Goal: Book appointment/travel/reservation

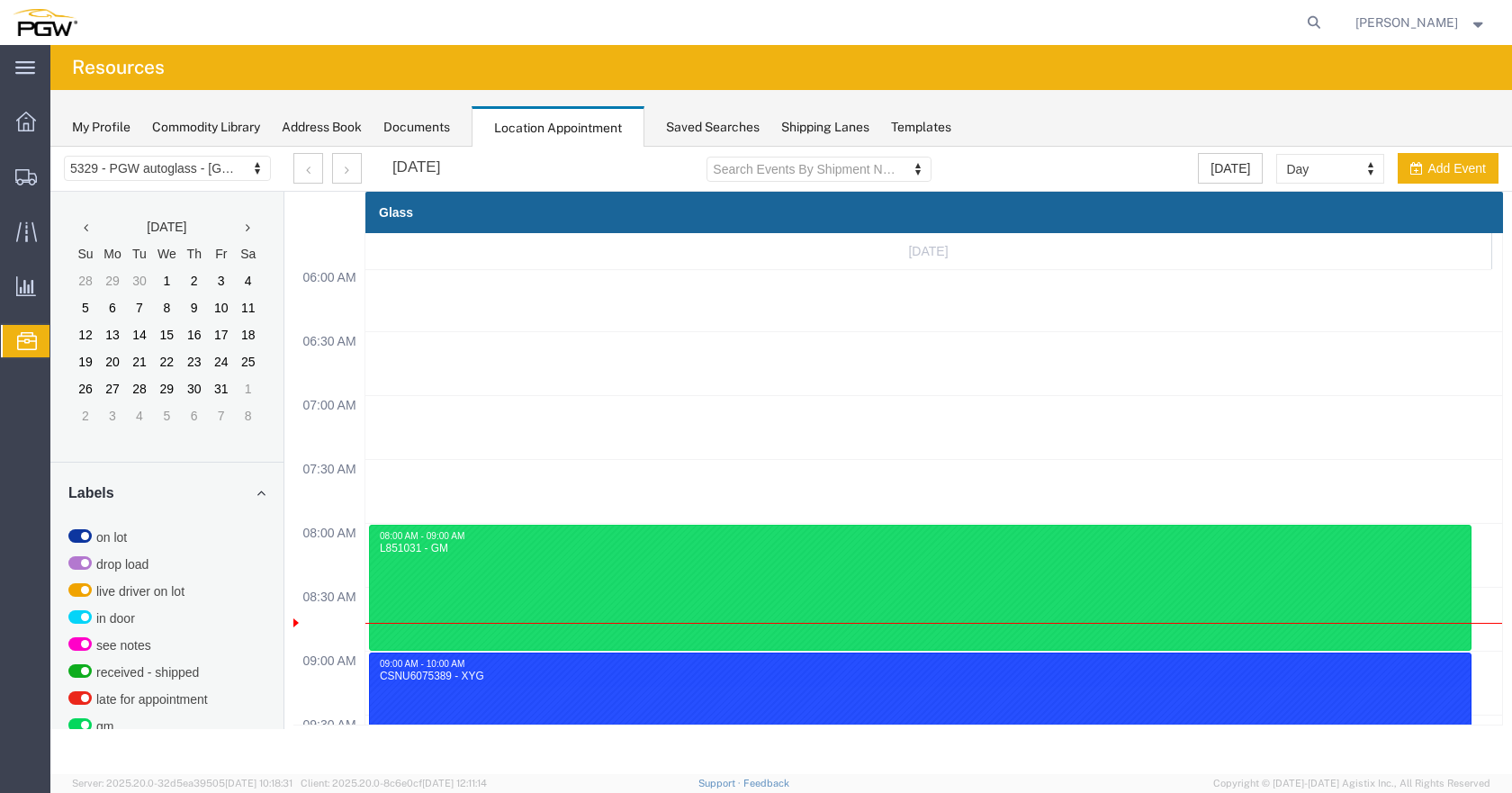
scroll to position [768, 0]
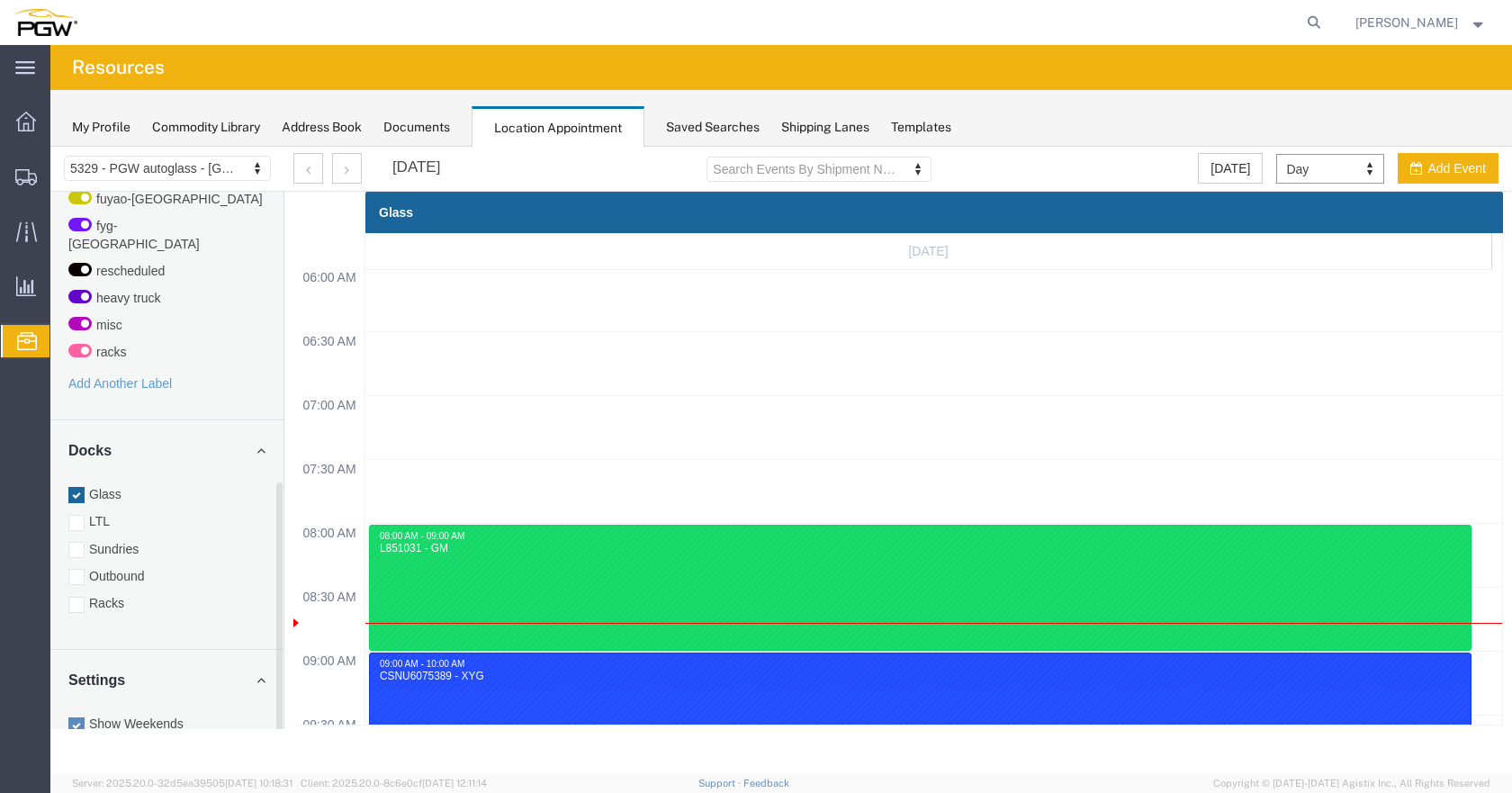
drag, startPoint x: 280, startPoint y: 476, endPoint x: 93, endPoint y: 681, distance: 277.5
click at [317, 768] on div "Location Scheduling 5329 - PGW autoglass - Chillicothe 5329 - PGW autoglass - […" at bounding box center [781, 461] width 1462 height 627
click at [80, 595] on div at bounding box center [76, 603] width 17 height 17
click at [50, 147] on input "Racks" at bounding box center [50, 147] width 0 height 0
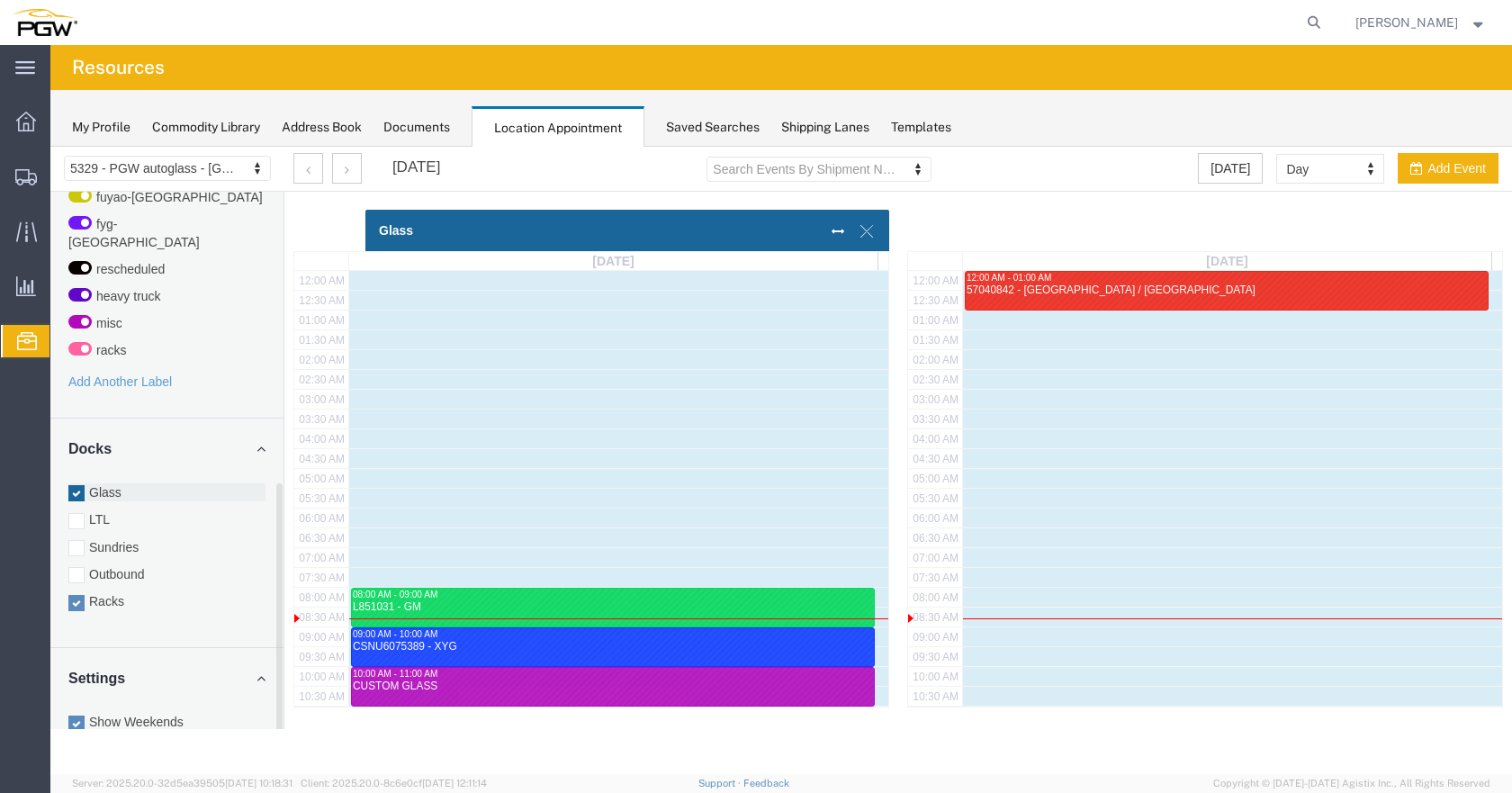
scroll to position [478, 0]
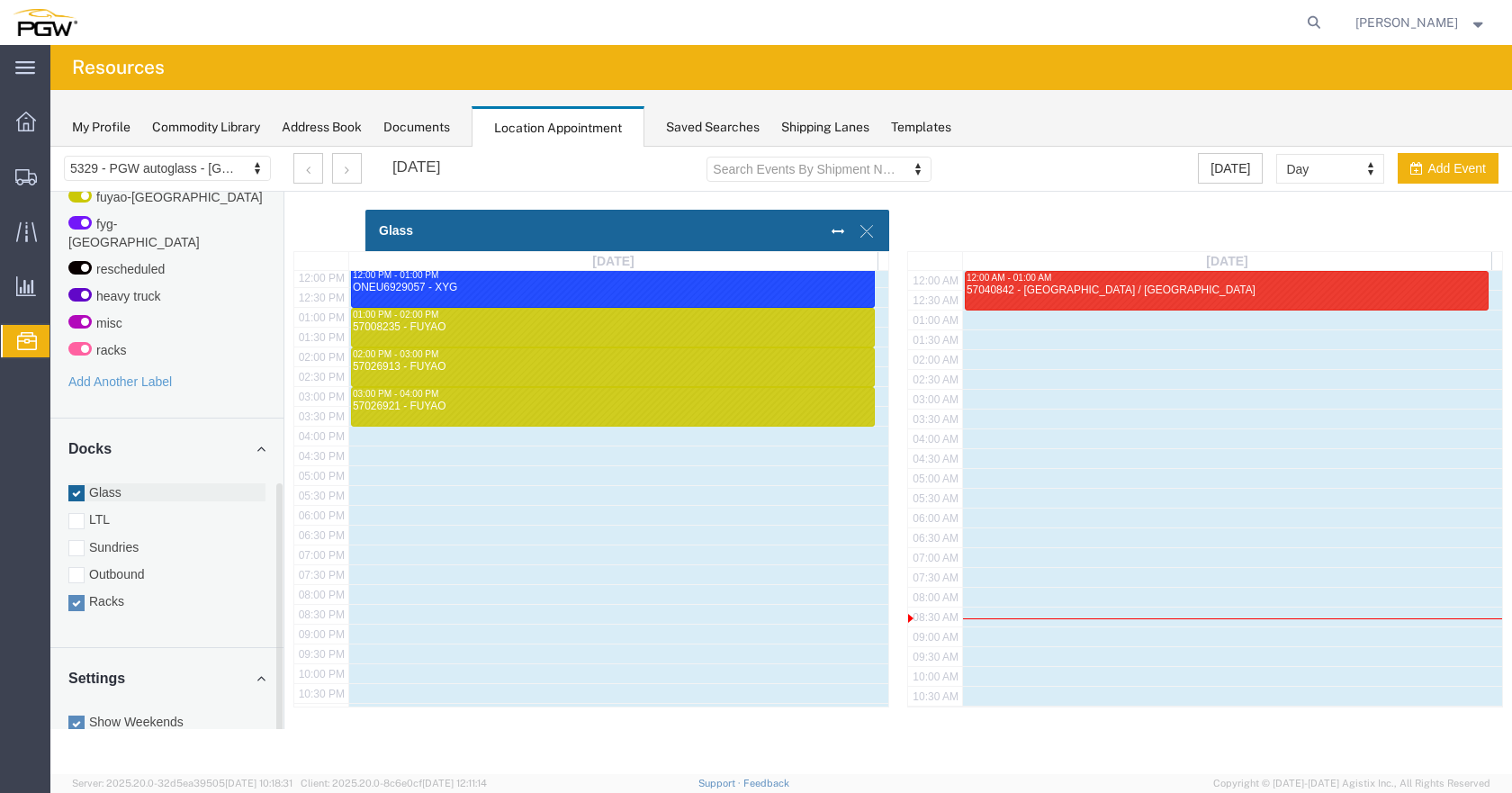
click at [75, 485] on div at bounding box center [76, 493] width 17 height 17
click at [50, 147] on input "Glass" at bounding box center [50, 147] width 0 height 0
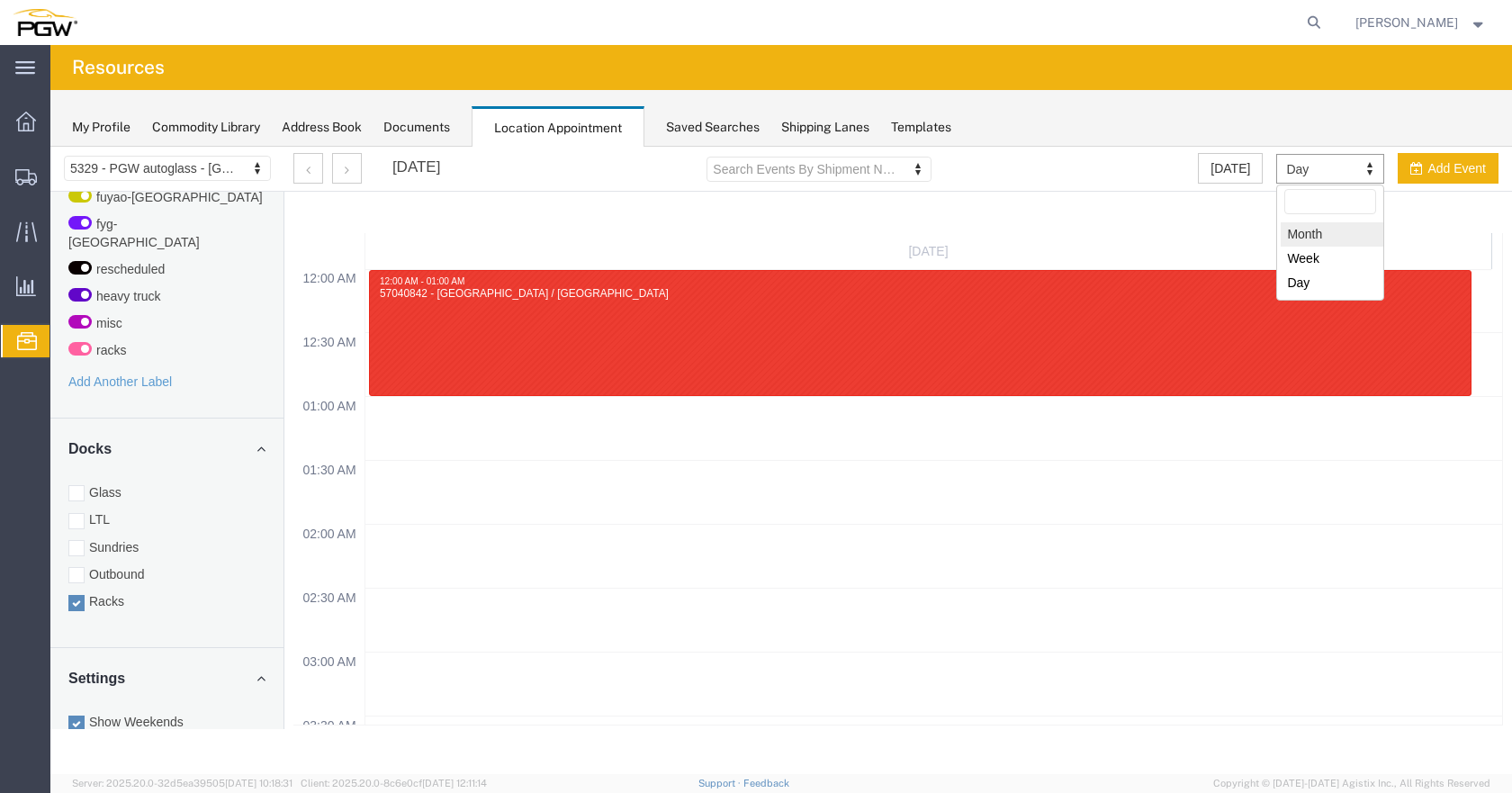
select select "month"
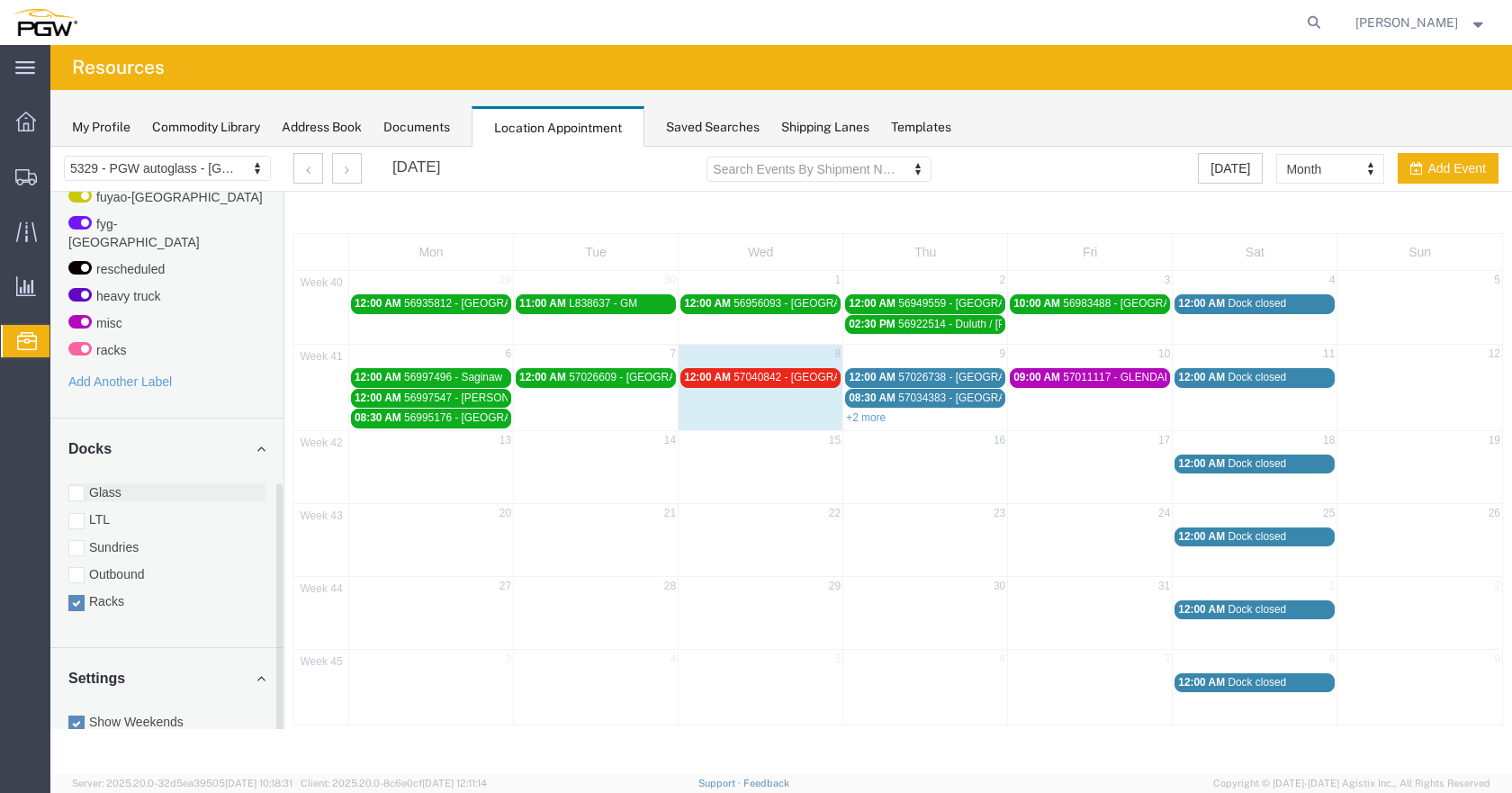
click at [83, 485] on div at bounding box center [76, 493] width 17 height 17
click at [50, 147] on input "Glass" at bounding box center [50, 147] width 0 height 0
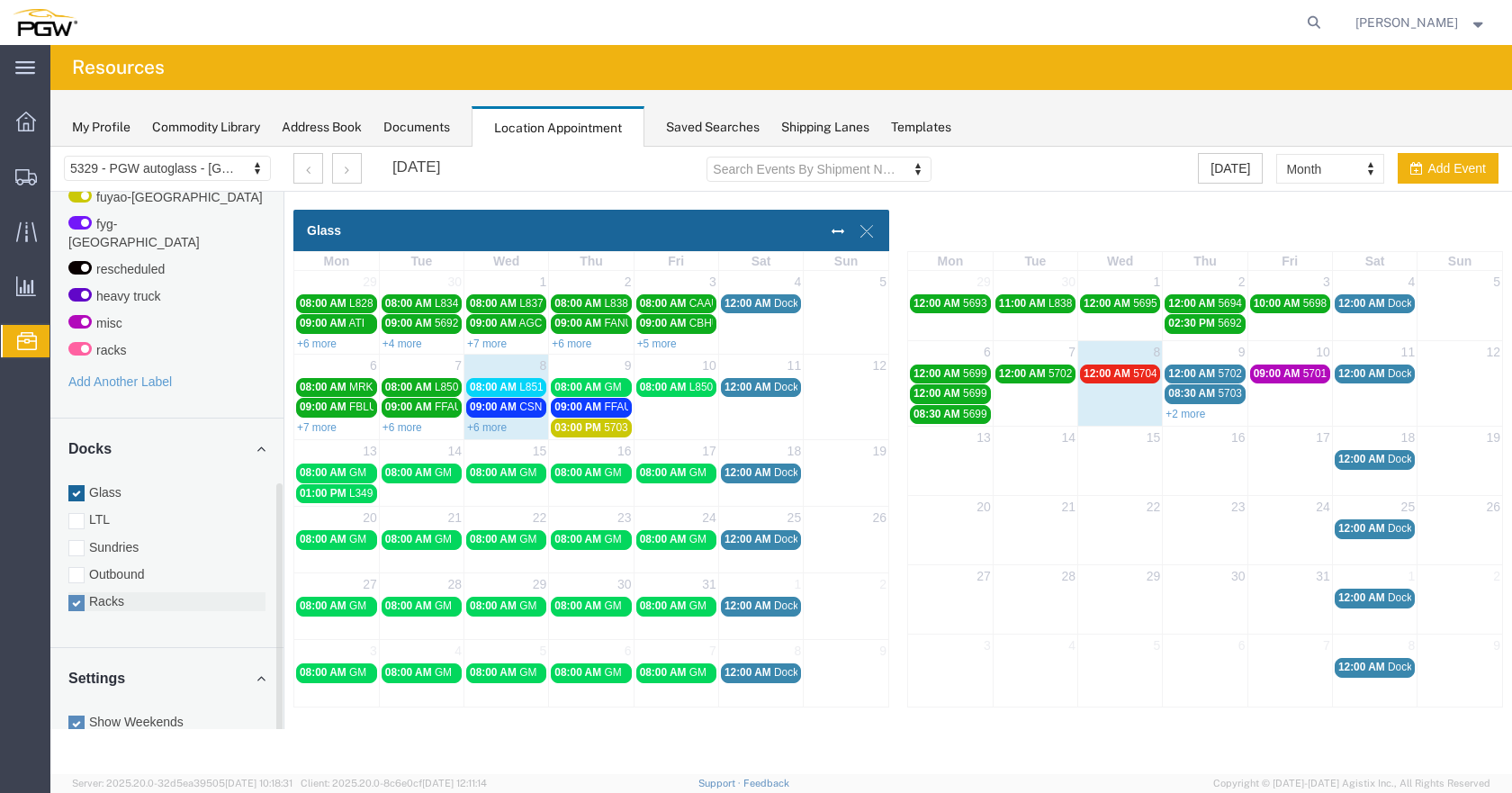
click at [74, 595] on div at bounding box center [76, 603] width 17 height 17
click at [50, 147] on input "Racks" at bounding box center [50, 147] width 0 height 0
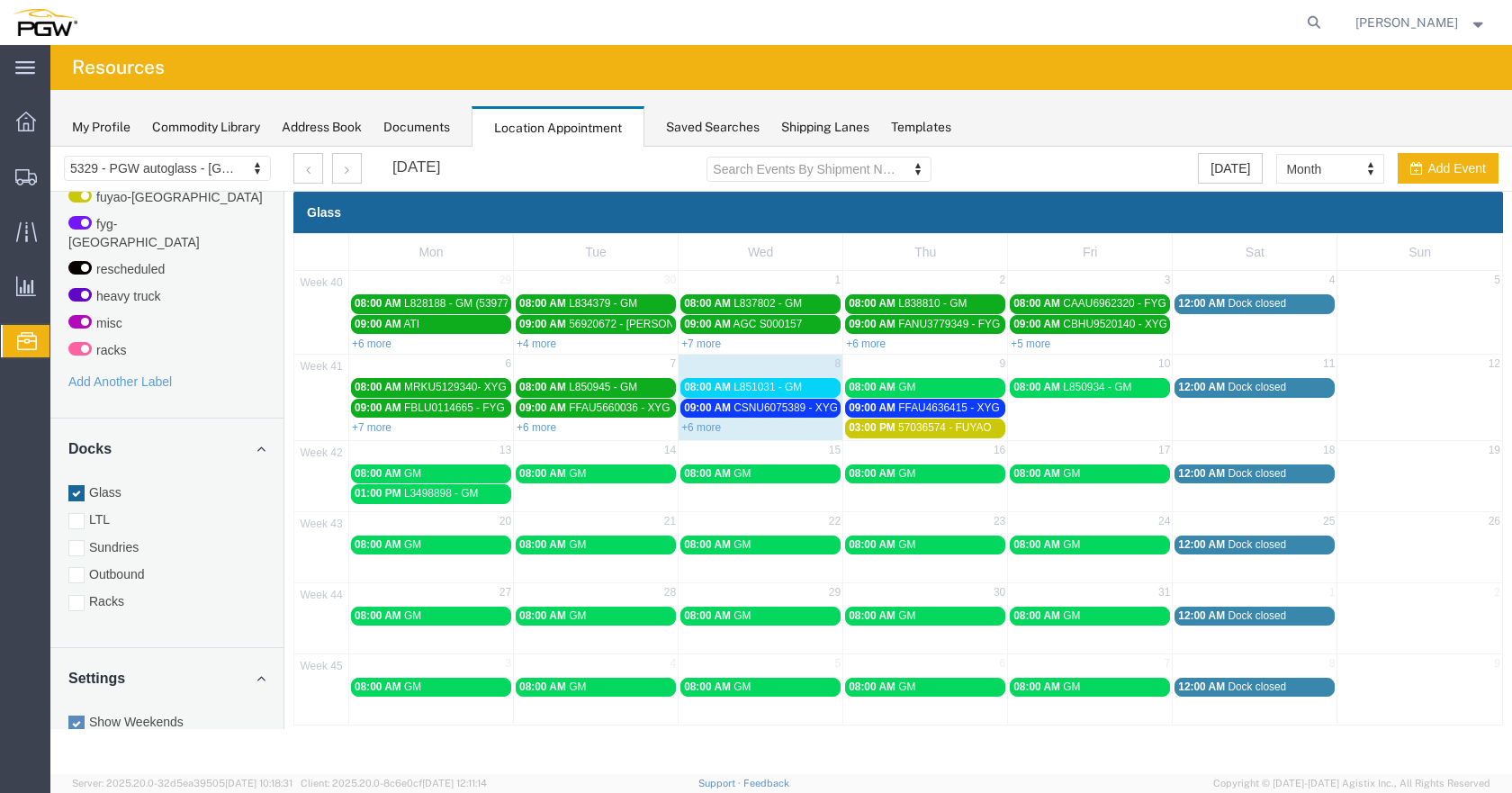
click at [709, 424] on link "+6 more" at bounding box center [701, 427] width 39 height 13
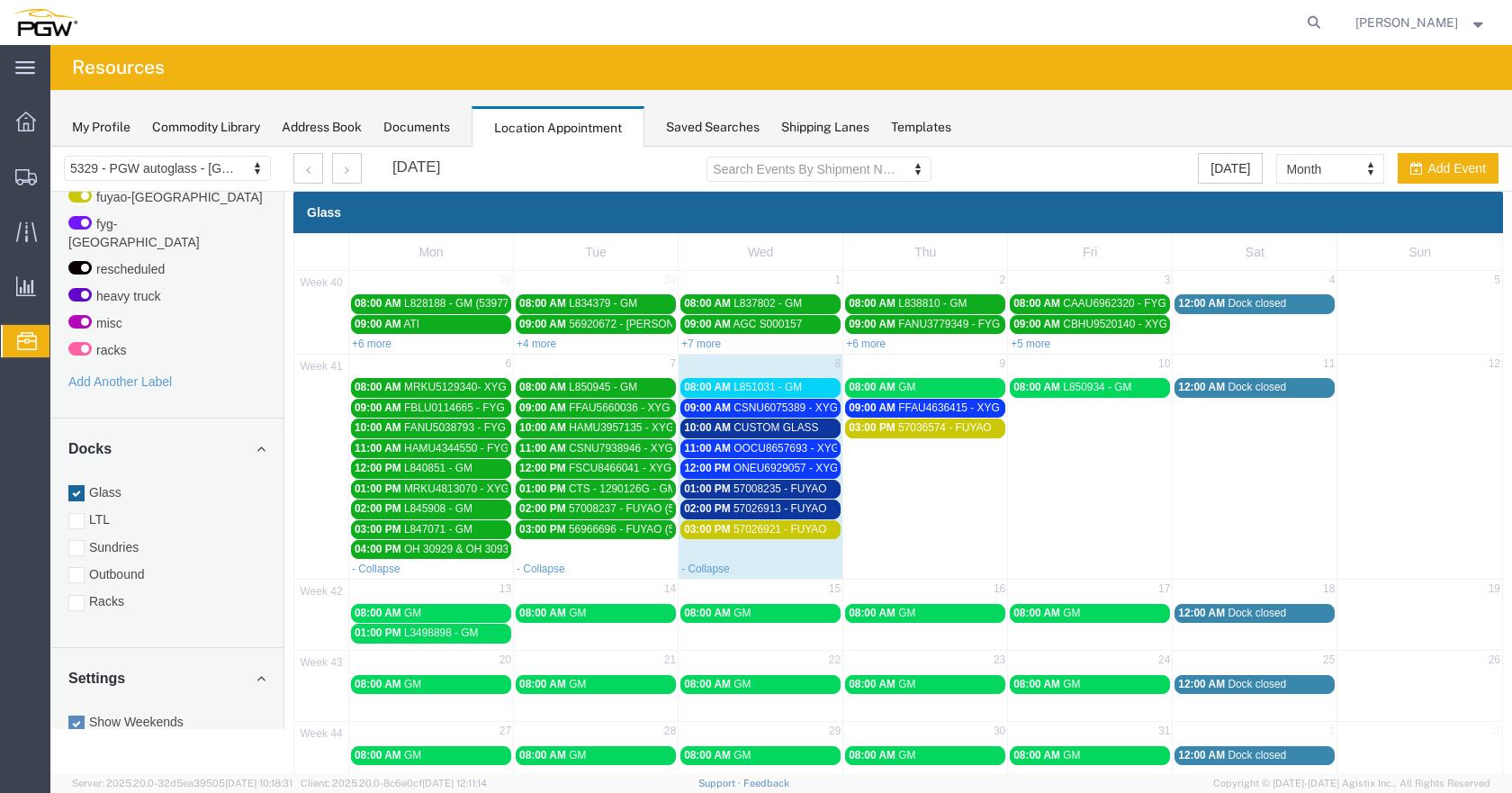
click at [818, 423] on div "10:00 AM CUSTOM GLASS" at bounding box center [761, 428] width 153 height 14
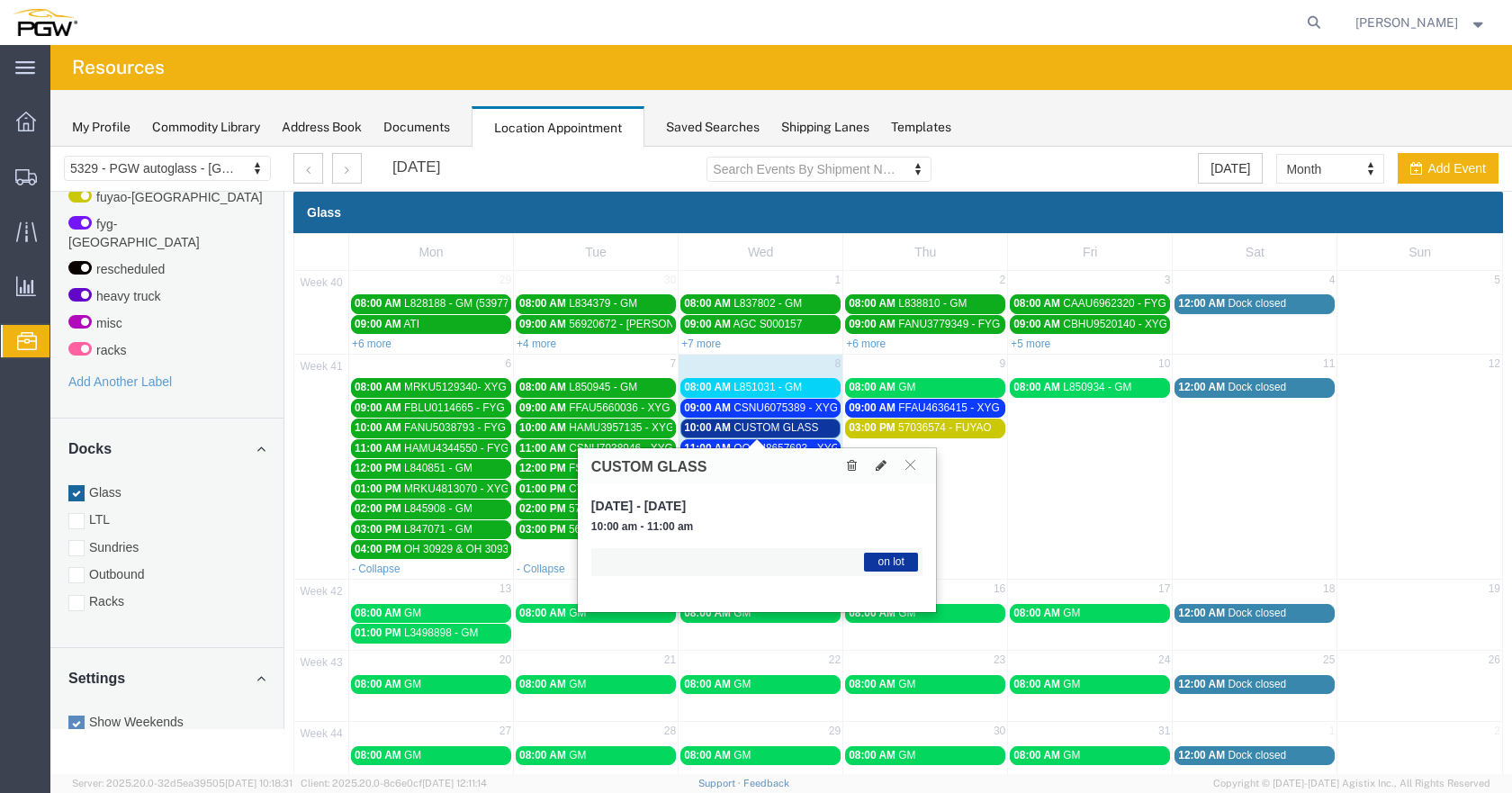
click at [817, 422] on div "10:00 AM CUSTOM GLASS" at bounding box center [761, 428] width 153 height 14
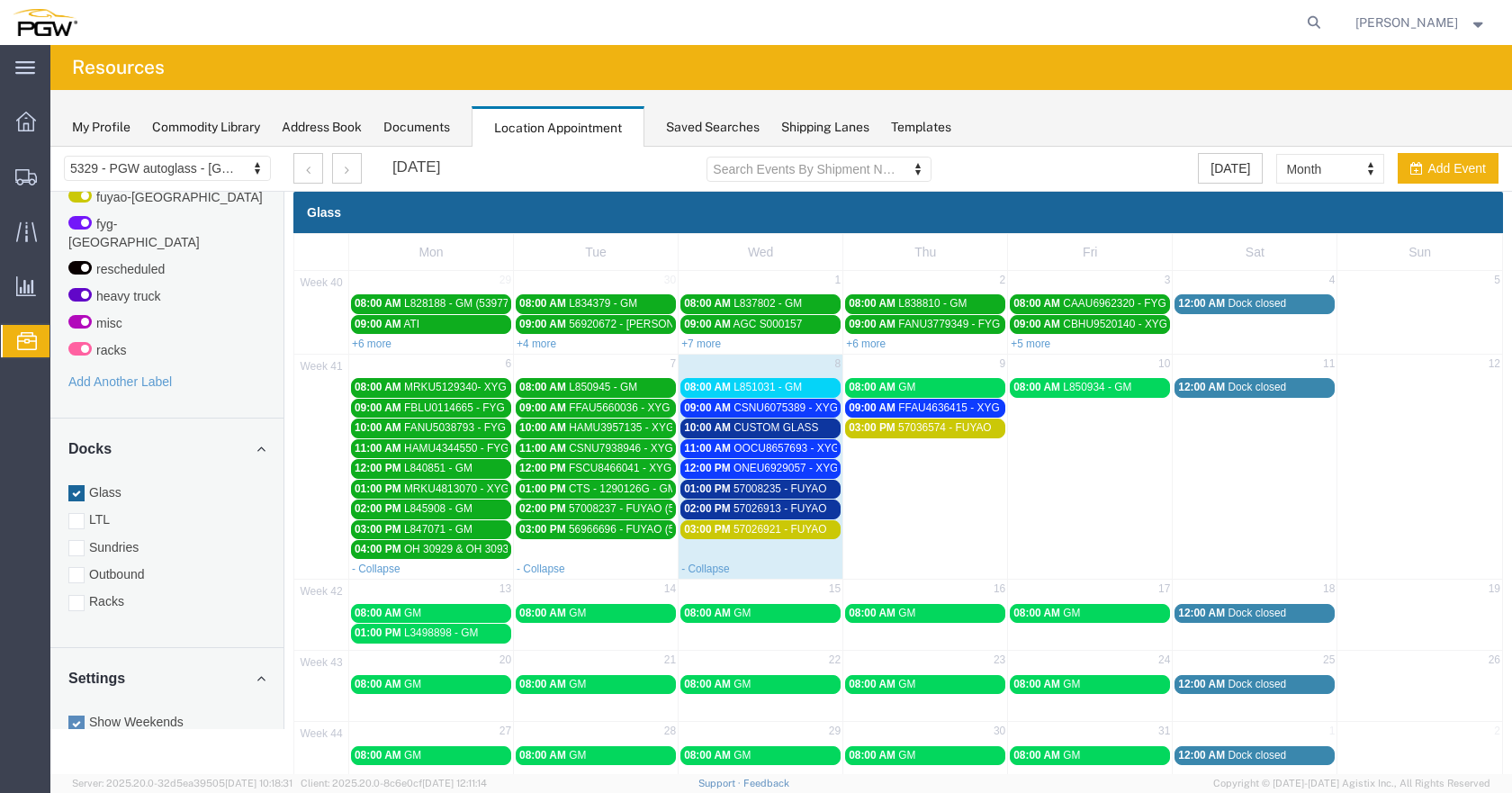
click at [821, 511] on span "57026913 - FUYAO" at bounding box center [780, 508] width 93 height 13
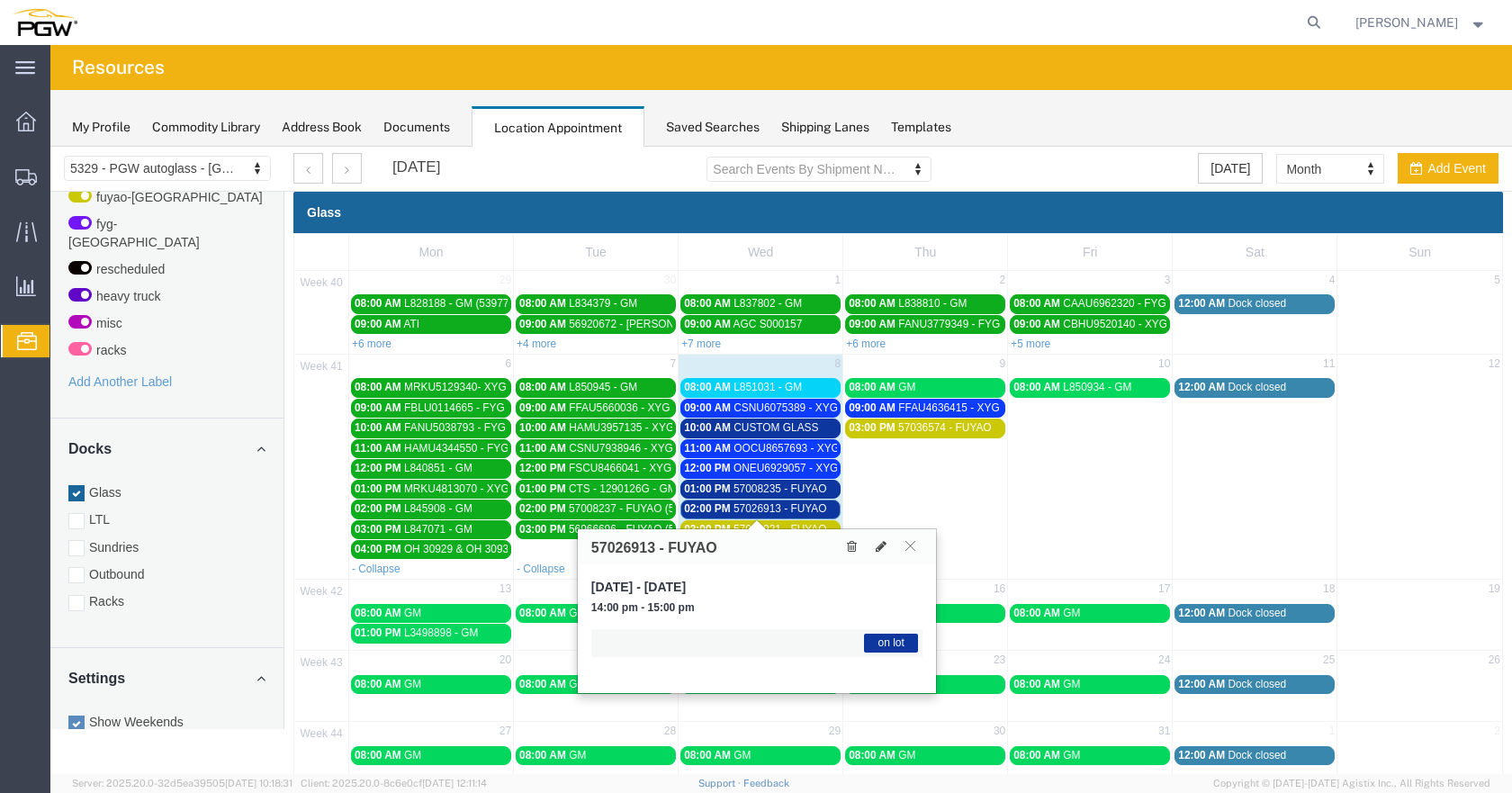
click at [821, 509] on span "57026913 - FUYAO" at bounding box center [780, 508] width 93 height 13
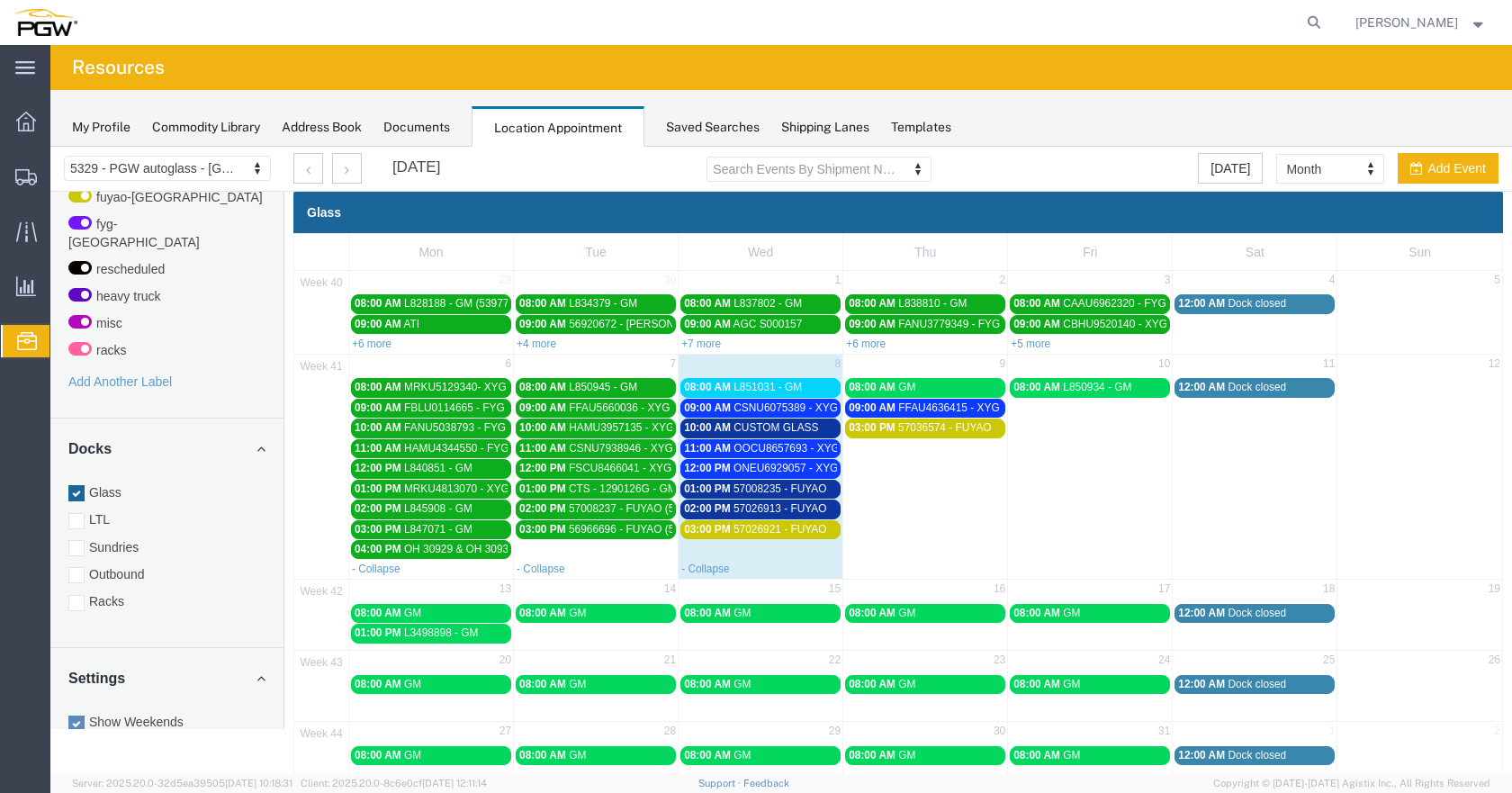
click at [819, 488] on span "57008235 - FUYAO" at bounding box center [780, 488] width 93 height 13
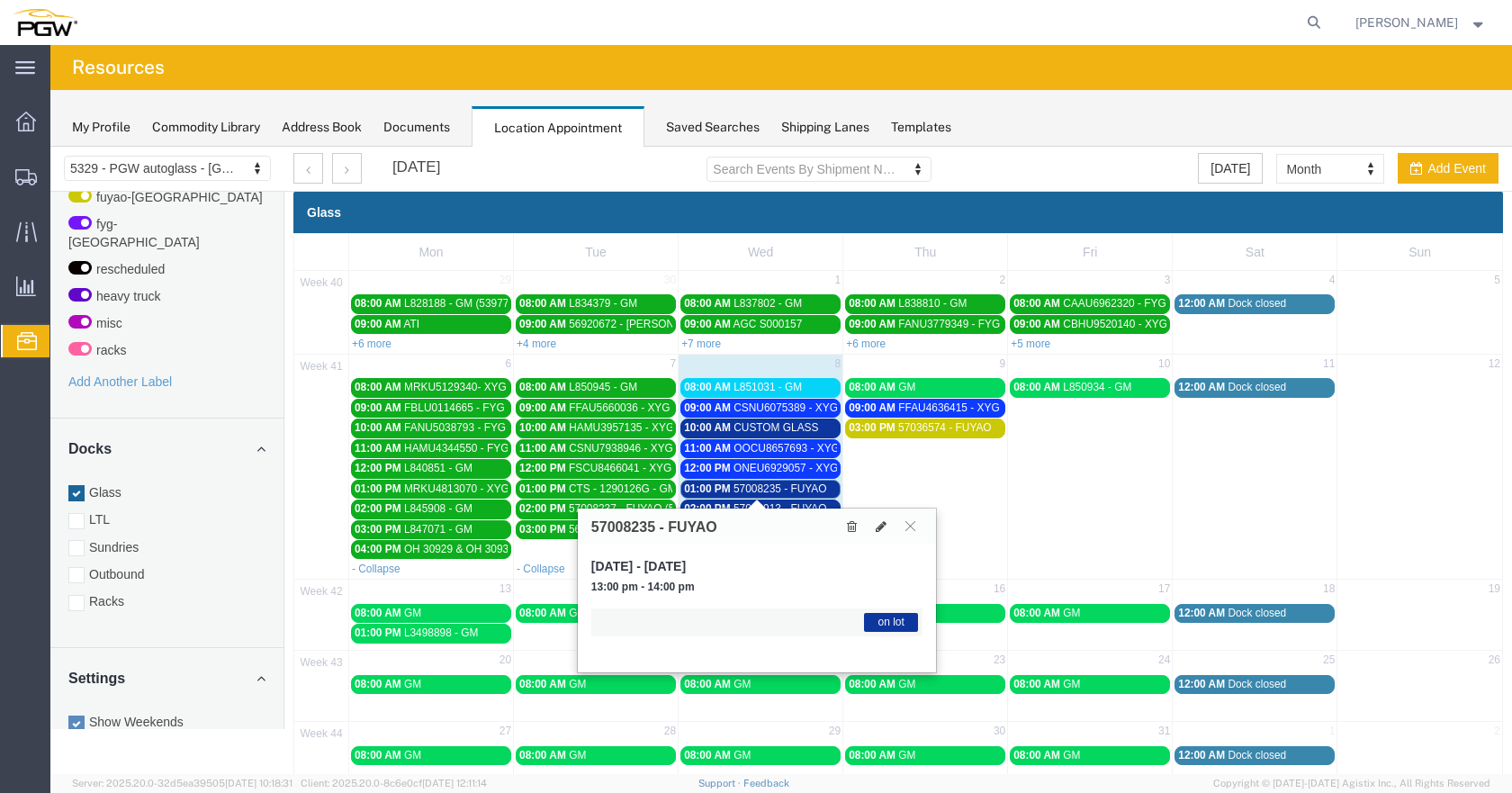
click at [820, 487] on span "57008235 - FUYAO" at bounding box center [780, 488] width 93 height 13
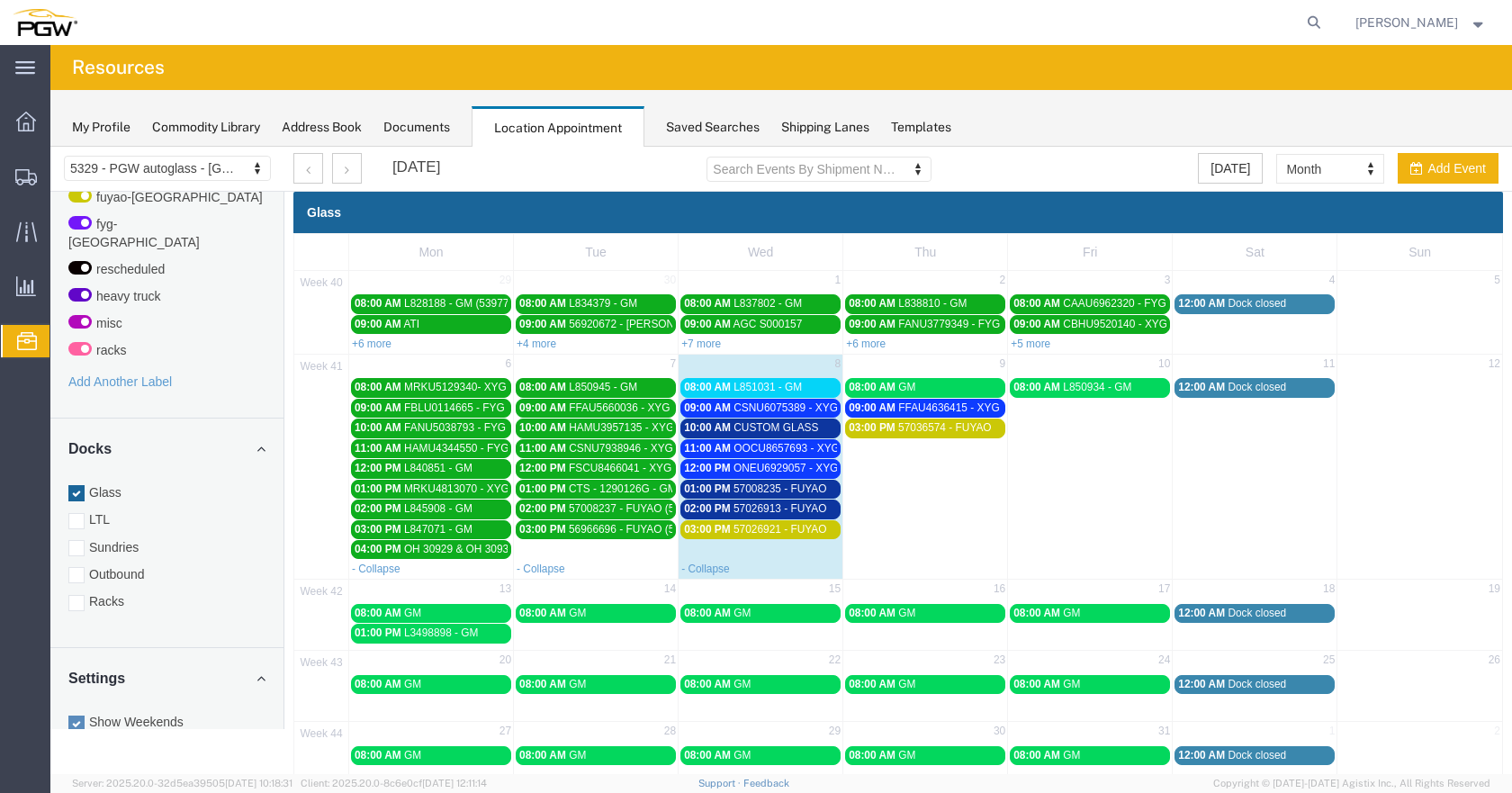
click at [805, 377] on td "08:00 AM L851031 - GM" at bounding box center [761, 386] width 165 height 21
select select "1"
select select
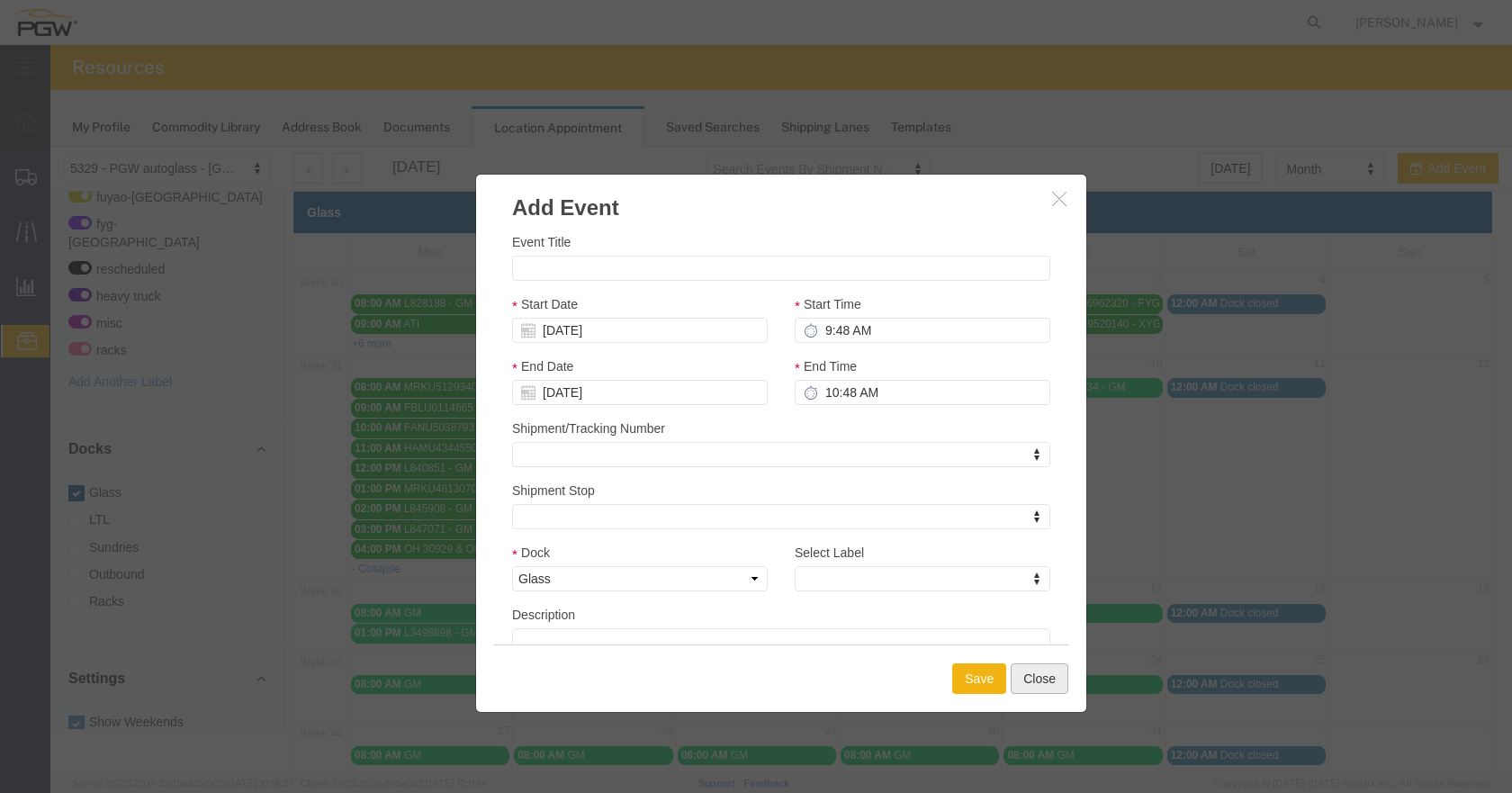
click at [1042, 679] on button "Close" at bounding box center [1039, 678] width 58 height 30
